Goal: Task Accomplishment & Management: Complete application form

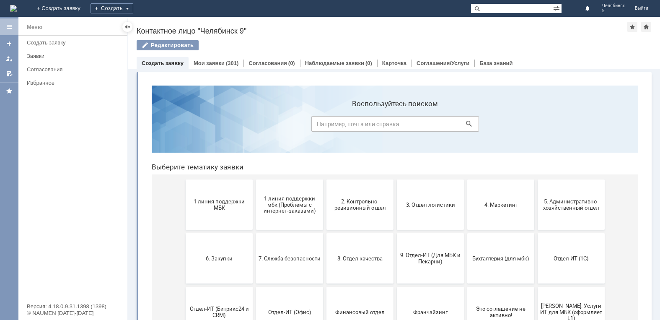
click at [230, 199] on span "1 линия поддержки МБК" at bounding box center [219, 204] width 62 height 13
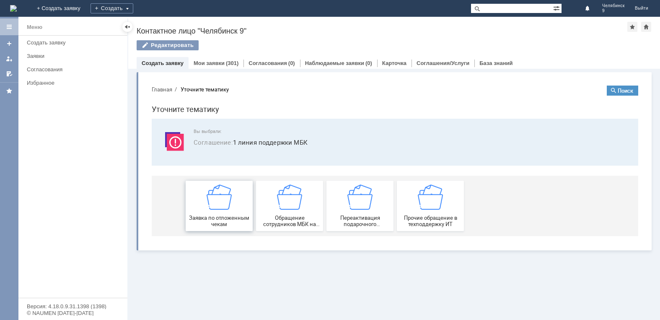
click at [230, 206] on img at bounding box center [219, 196] width 25 height 25
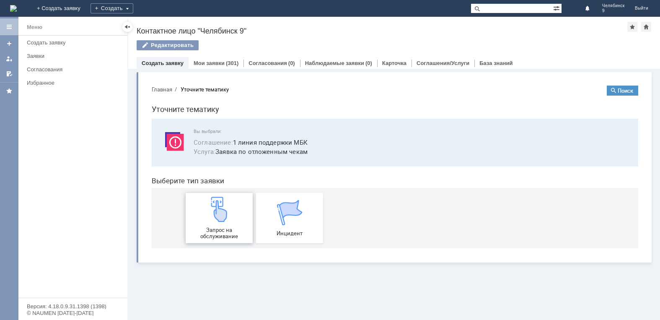
click at [233, 213] on div "Запрос на обслуживание" at bounding box center [219, 217] width 62 height 43
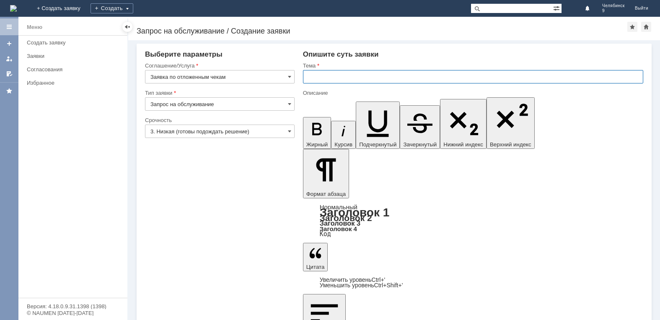
click at [338, 75] on input "text" at bounding box center [473, 76] width 340 height 13
type input "Отложенные чеки"
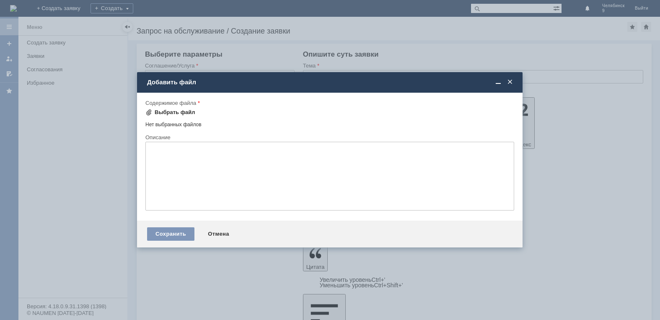
click at [175, 111] on div "Выбрать файл" at bounding box center [175, 112] width 41 height 7
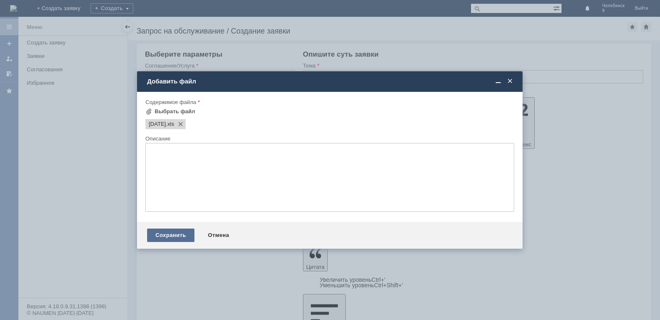
click at [166, 235] on div "Сохранить" at bounding box center [170, 234] width 47 height 13
